Goal: Communication & Community: Ask a question

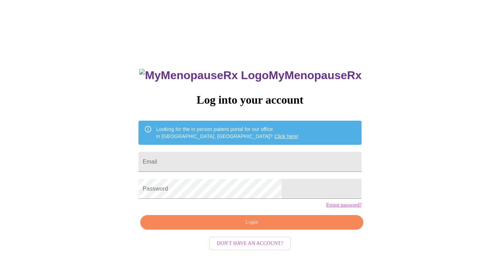
scroll to position [7, 0]
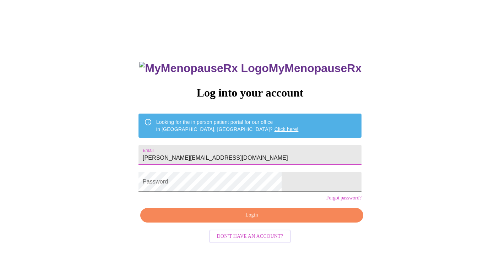
type input "[PERSON_NAME][EMAIL_ADDRESS][DOMAIN_NAME]"
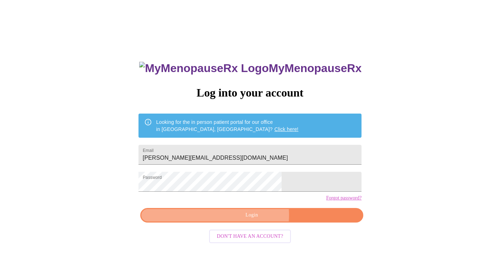
click at [255, 220] on span "Login" at bounding box center [251, 215] width 207 height 9
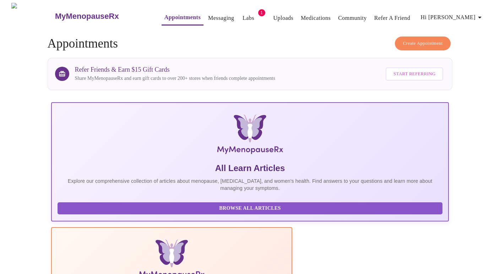
click at [213, 13] on link "Messaging" at bounding box center [221, 18] width 26 height 10
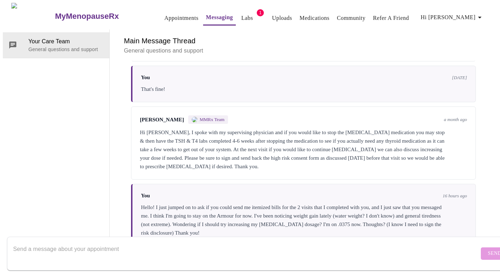
scroll to position [27, 0]
click at [130, 245] on textarea "Send a message about your appointment" at bounding box center [246, 253] width 466 height 23
type textarea "Also, where do I get that risk disclosure? Thanks!"
click at [488, 249] on span "Send" at bounding box center [494, 253] width 13 height 9
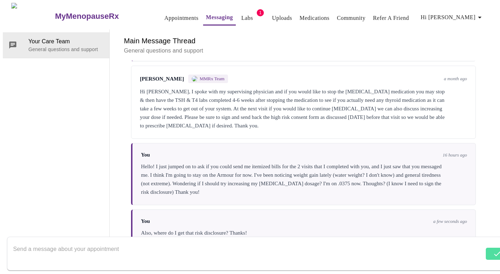
scroll to position [714, 0]
